Goal: Task Accomplishment & Management: Complete application form

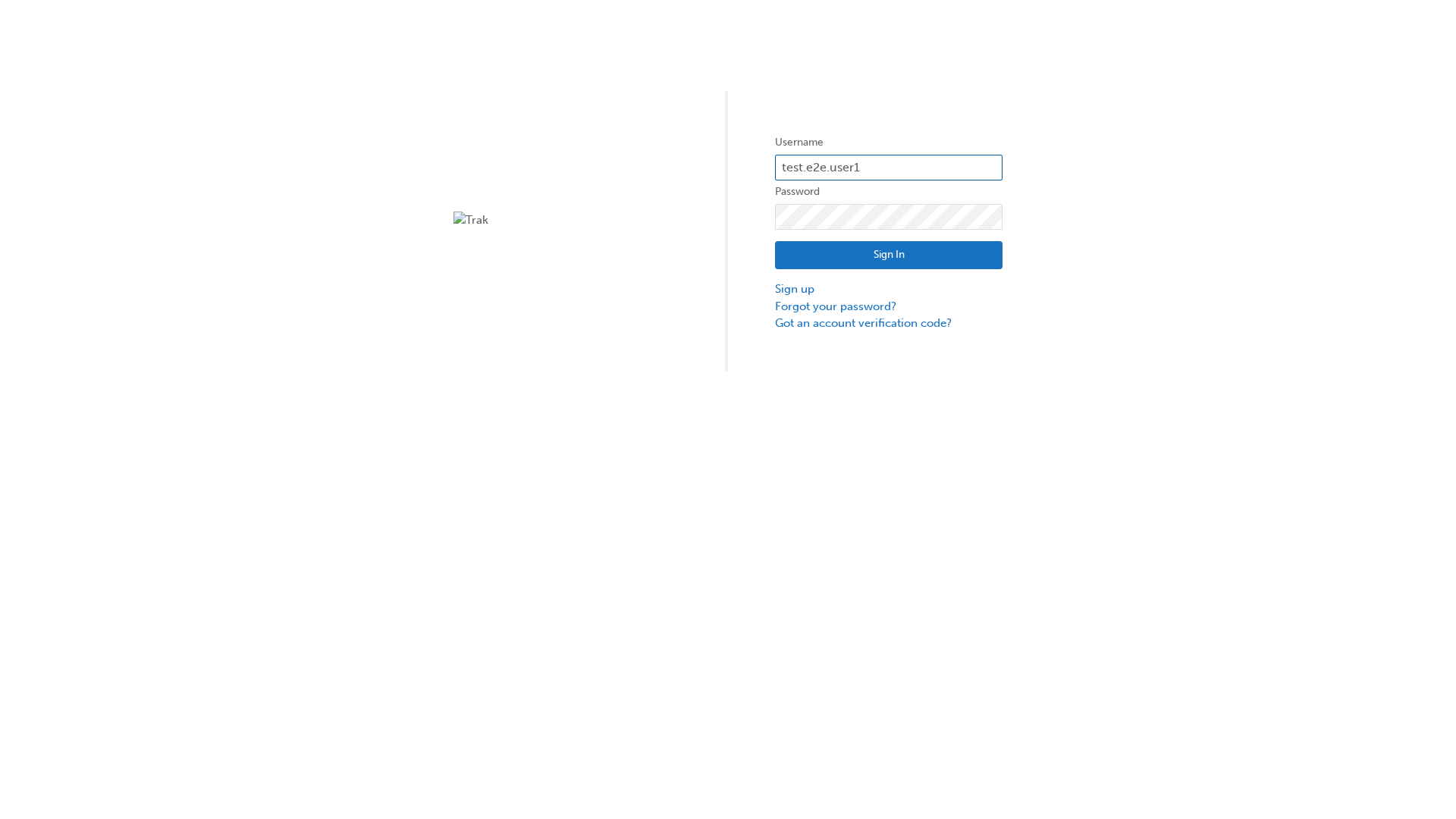
type input "test.e2e.user14"
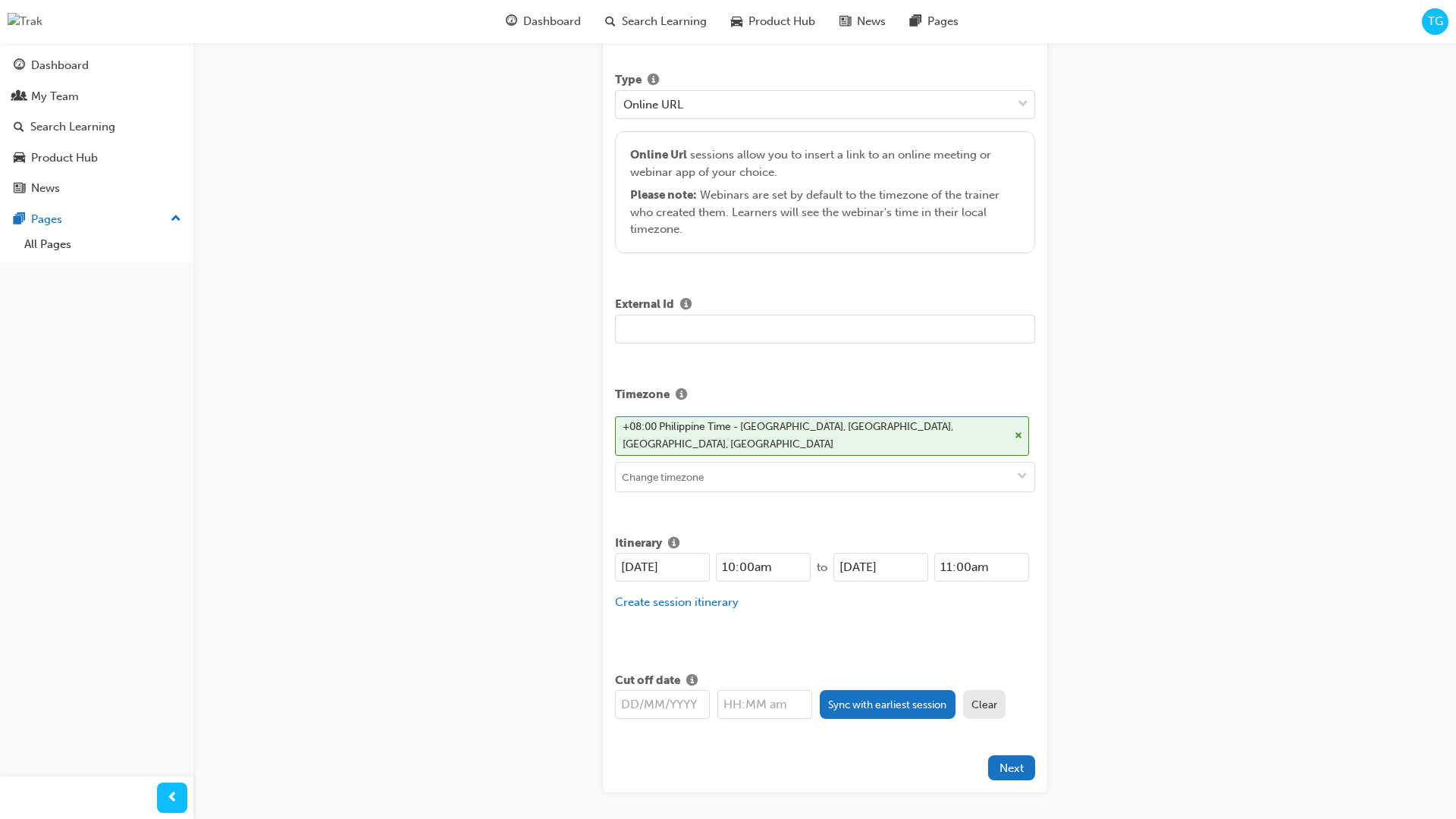
type input "Title for testing purposes"
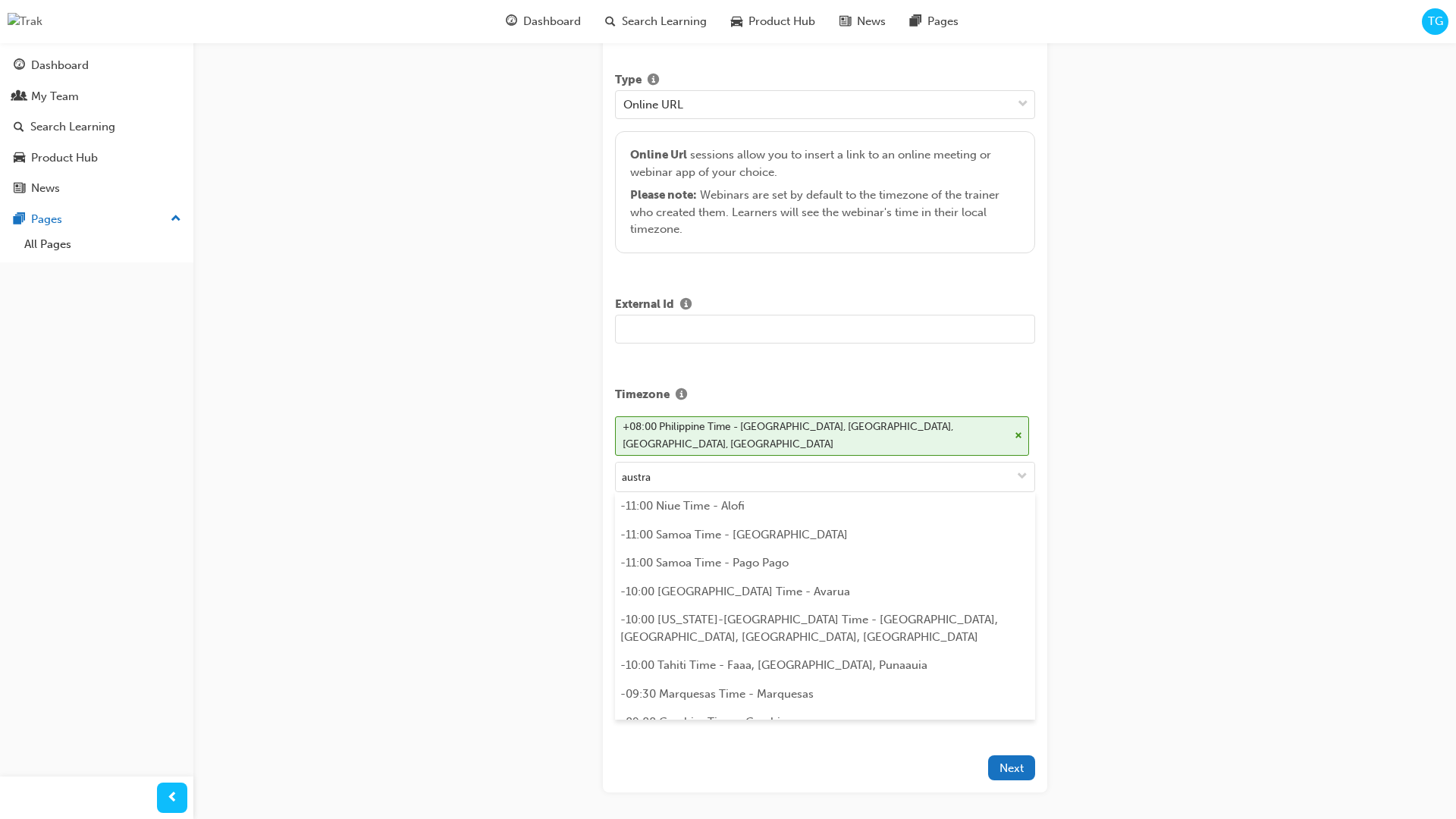
scroll to position [301, 0]
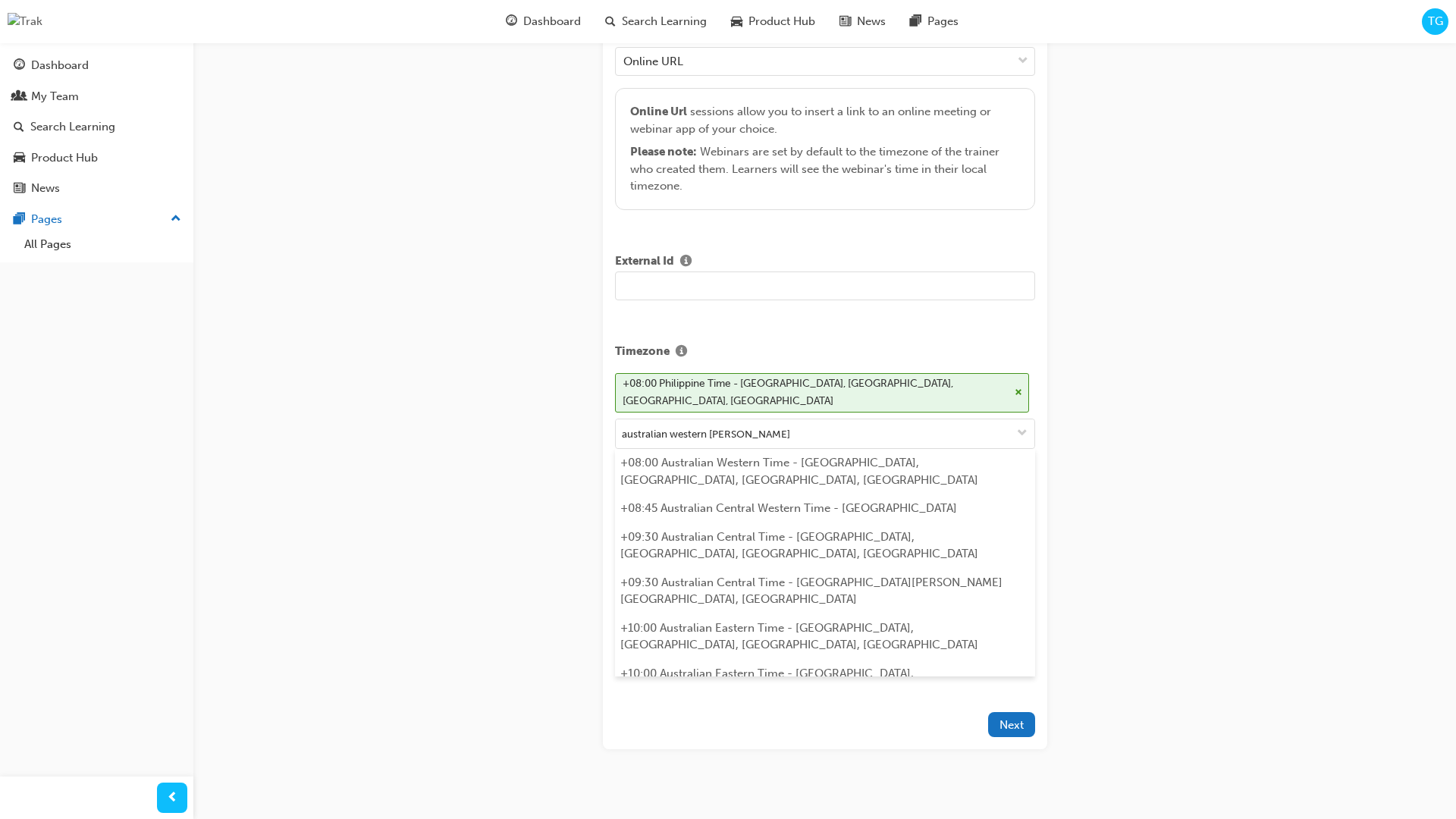
type input "australian western time"
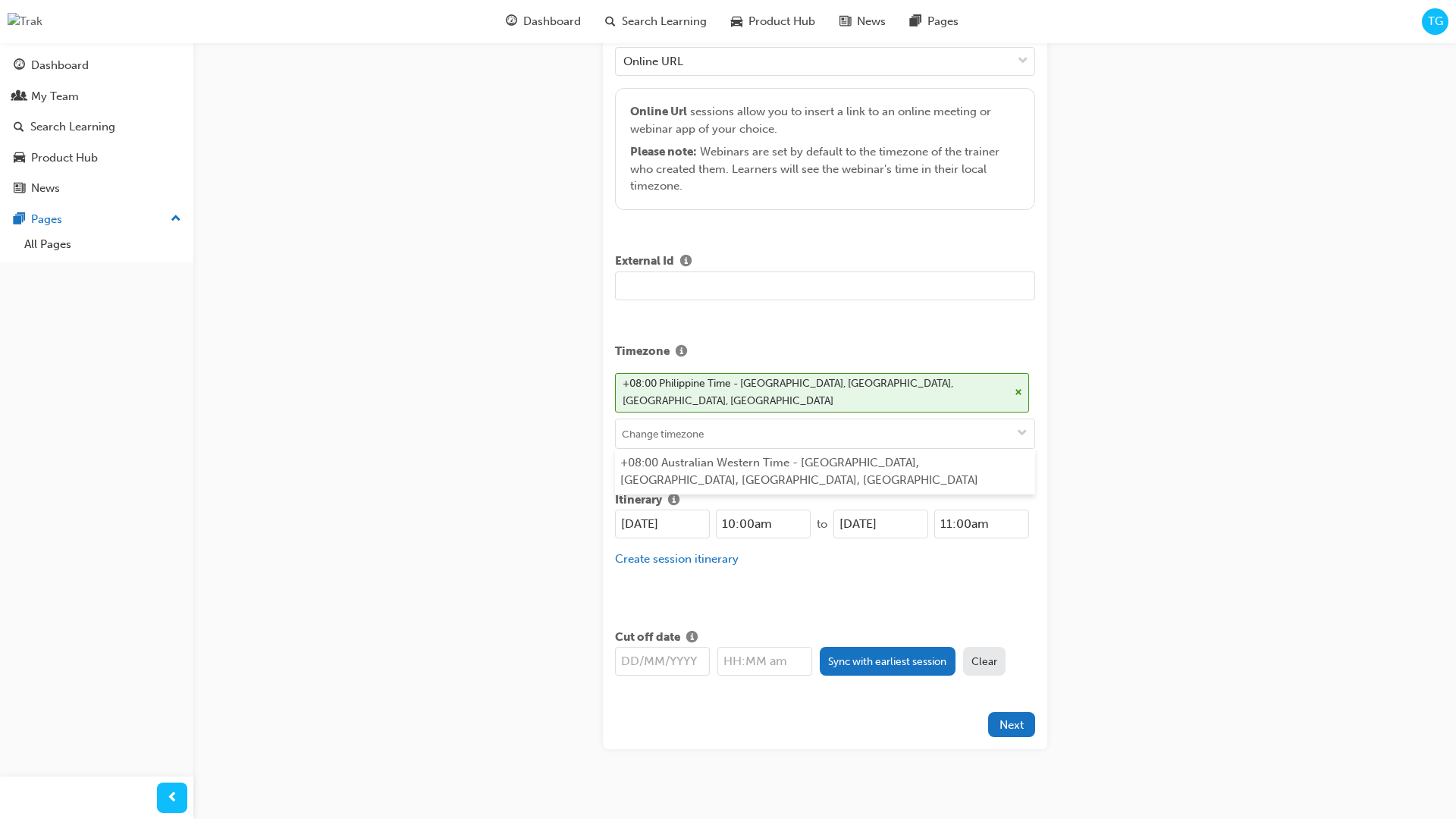
type input "19/09/2025"
type input "10:00am"
